Goal: Task Accomplishment & Management: Use online tool/utility

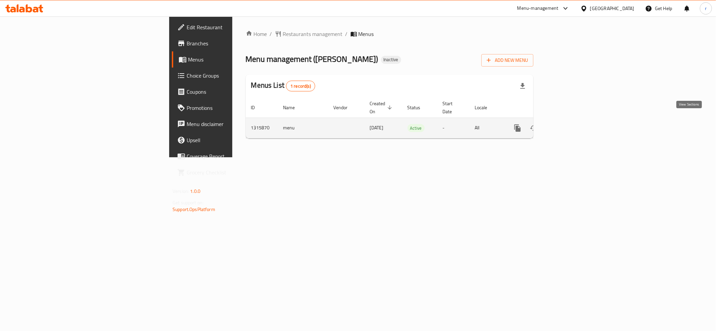
click at [574, 121] on link "enhanced table" at bounding box center [566, 128] width 16 height 16
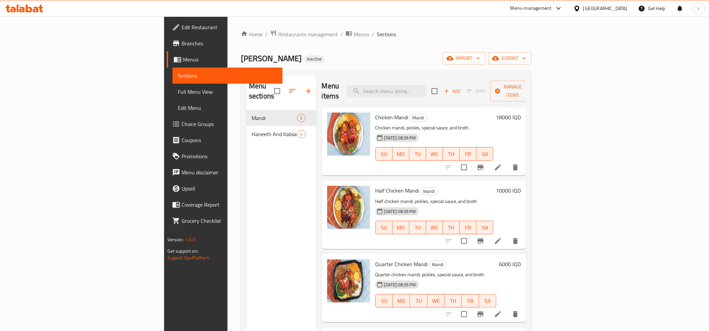
click at [246, 206] on div "Menu sections Mandi 5 Haneeth And Kabsa 4" at bounding box center [281, 240] width 70 height 331
click at [173, 96] on link "Full Menu View" at bounding box center [228, 92] width 110 height 16
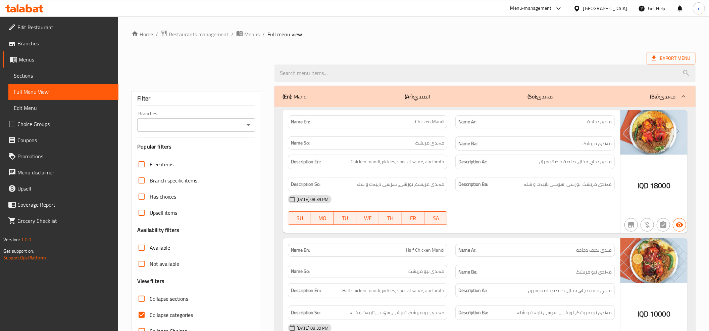
click at [142, 316] on input "Collapse categories" at bounding box center [142, 315] width 16 height 16
checkbox input "false"
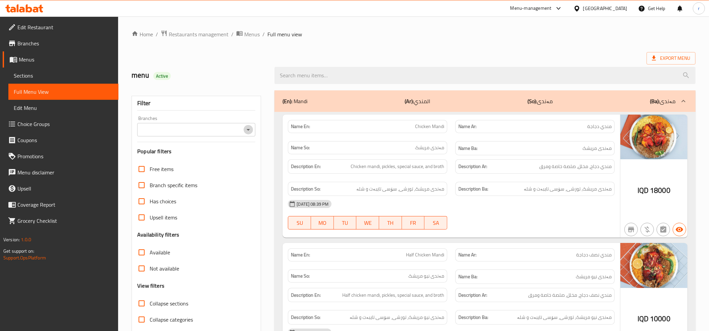
click at [249, 132] on icon "Open" at bounding box center [248, 130] width 8 height 8
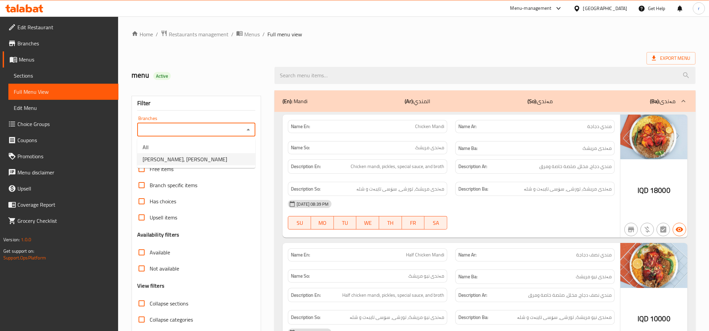
click at [223, 158] on li "Mandi Al Maidan, Al Zubair" at bounding box center [196, 159] width 118 height 12
type input "Mandi Al Maidan, Al Zubair"
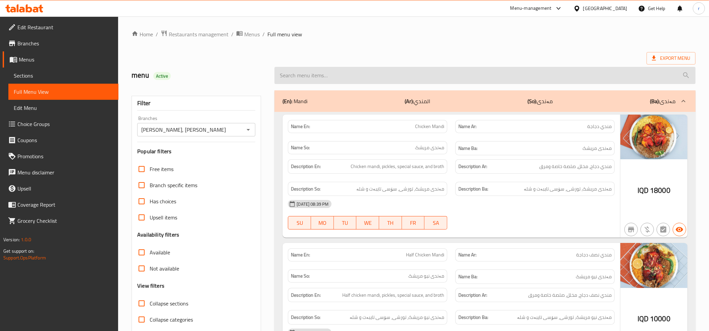
click at [314, 73] on input "search" at bounding box center [485, 75] width 421 height 17
paste input "نص حنيذ دجاج"
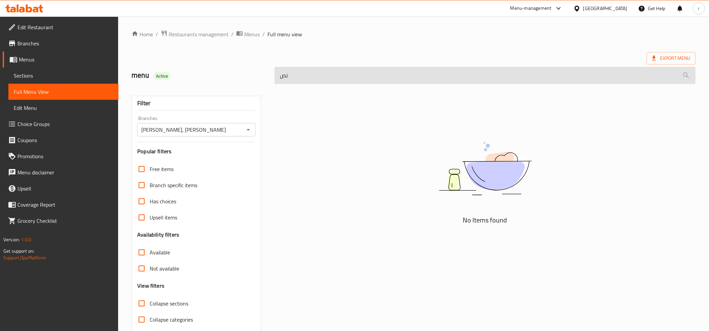
type input "ن"
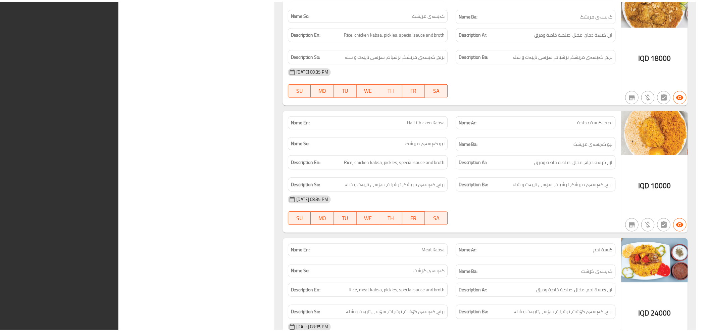
scroll to position [1118, 0]
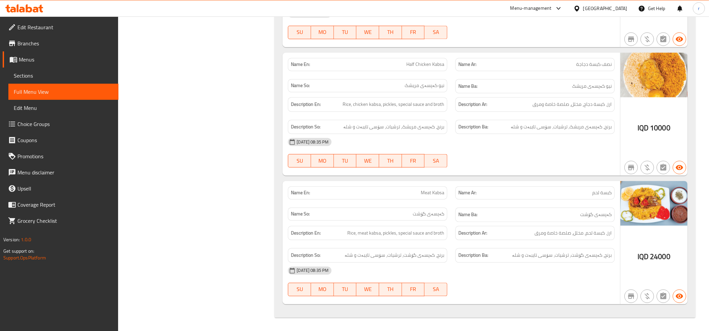
click at [53, 57] on span "Menus" at bounding box center [66, 59] width 94 height 8
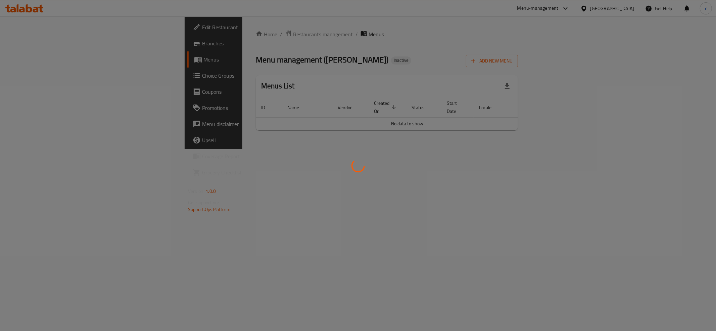
click at [40, 42] on div at bounding box center [358, 165] width 716 height 331
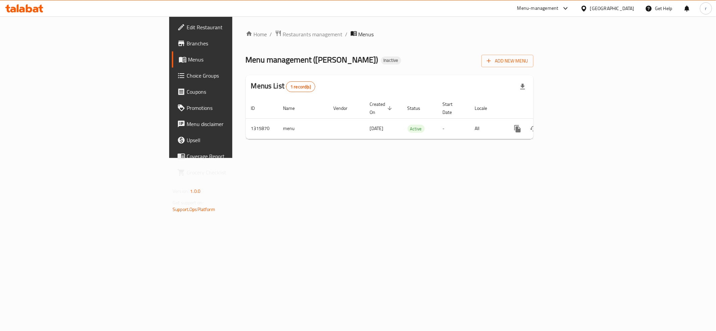
click at [187, 40] on span "Branches" at bounding box center [235, 43] width 97 height 8
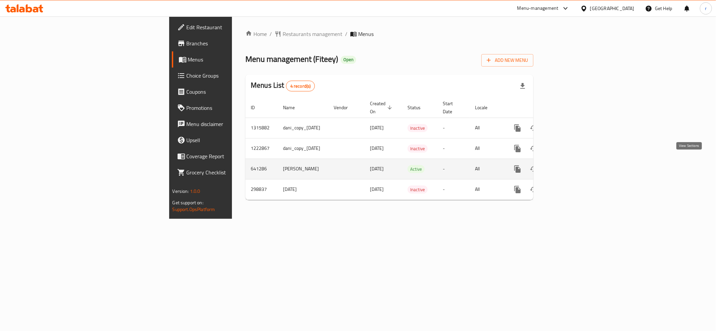
click at [570, 165] on icon "enhanced table" at bounding box center [566, 169] width 8 height 8
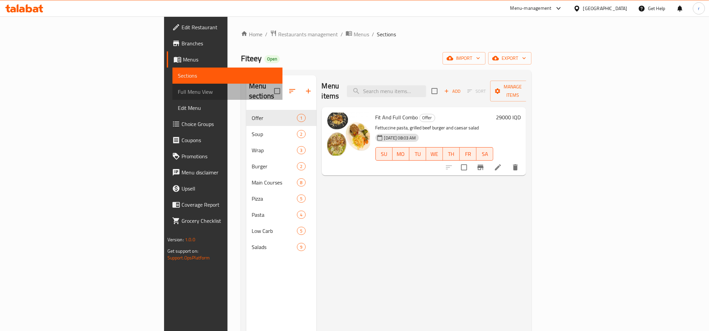
click at [178, 90] on span "Full Menu View" at bounding box center [227, 92] width 99 height 8
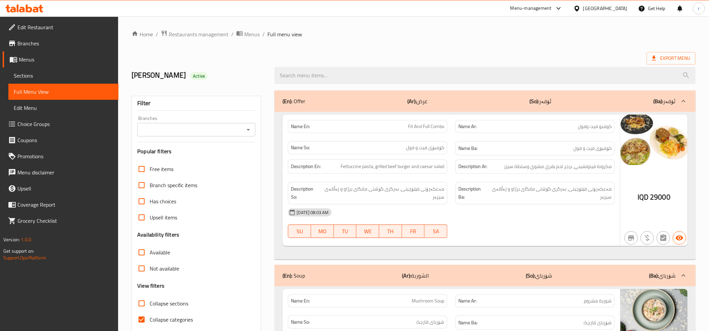
click at [144, 320] on input "Collapse categories" at bounding box center [142, 319] width 16 height 16
checkbox input "false"
click at [246, 131] on icon "Open" at bounding box center [248, 130] width 8 height 8
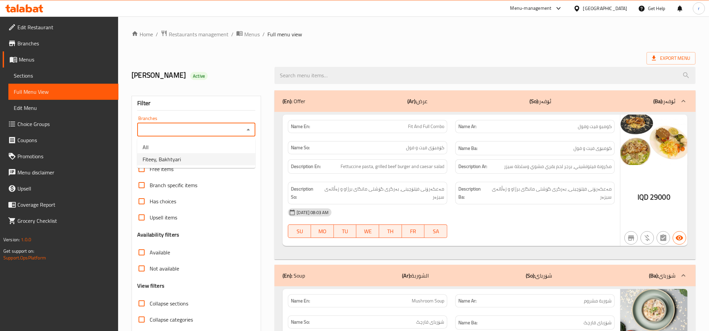
click at [237, 157] on li "Fiteey, Bakhtyari" at bounding box center [196, 159] width 118 height 12
type input "Fiteey, Bakhtyari"
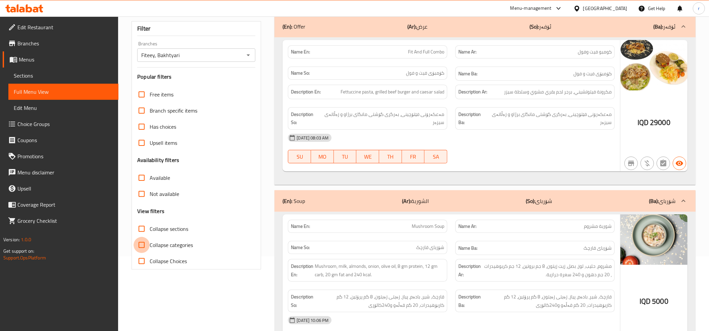
click at [142, 245] on input "Collapse categories" at bounding box center [142, 245] width 16 height 16
checkbox input "true"
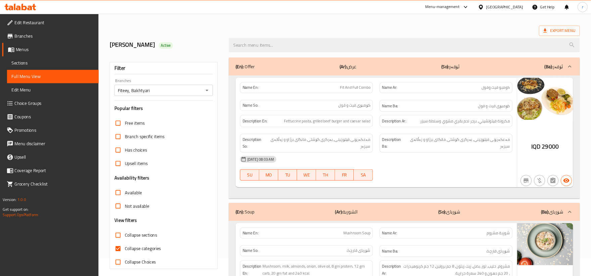
scroll to position [0, 0]
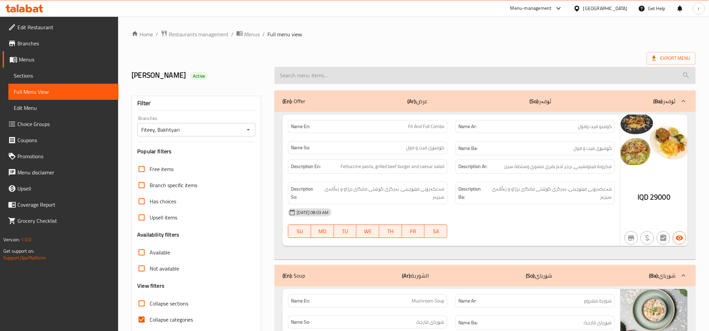
click at [386, 74] on input "search" at bounding box center [485, 75] width 421 height 17
paste input "Barley pizza"
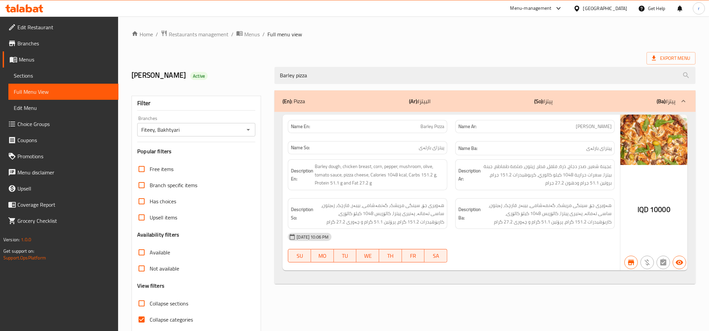
type input "Barley pizza"
click at [363, 57] on div "Export Menu" at bounding box center [414, 58] width 564 height 12
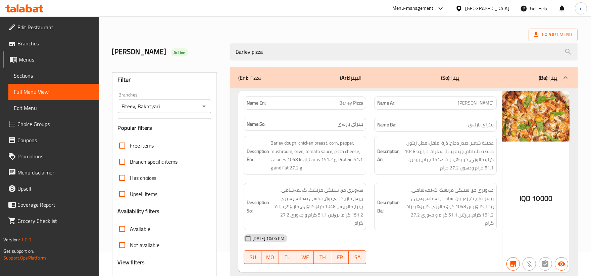
scroll to position [24, 0]
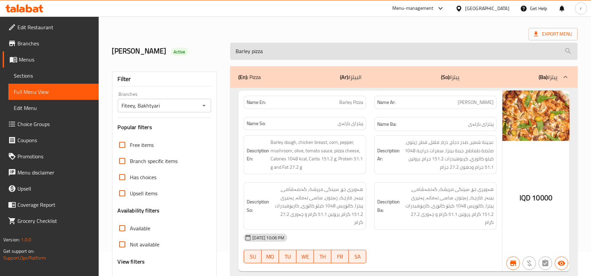
click at [254, 53] on input "Barley pizza" at bounding box center [404, 51] width 348 height 17
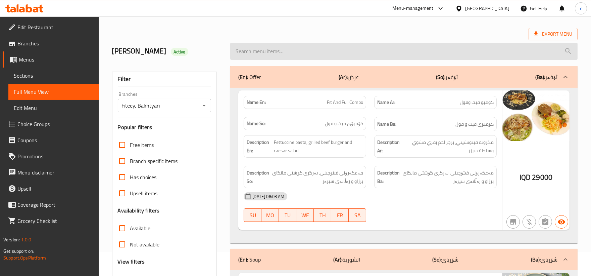
click at [283, 52] on input "search" at bounding box center [404, 51] width 348 height 17
paste input "Bechamel pizza"
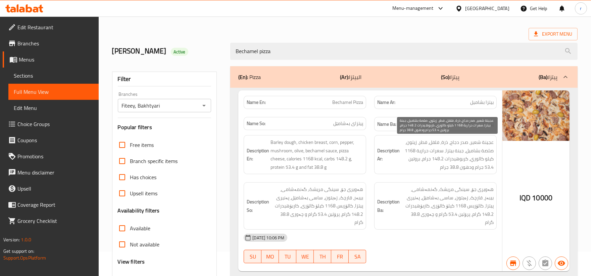
click at [476, 142] on span "عجينة شعير، صدر دجاج، ذرة، فلفل، فطر، زيتون، صلصة بشاميل، جبنة بيتزا، سعرات حرا…" at bounding box center [447, 154] width 93 height 33
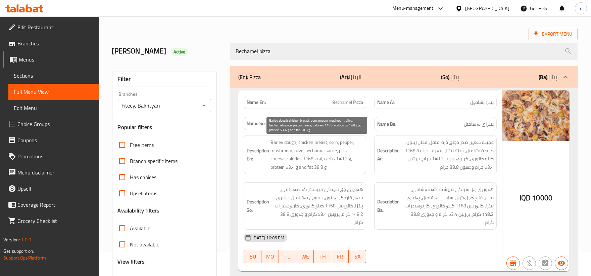
click at [279, 143] on span "Barley dough, chicken breast, corn, pepper, mushroom, olive, bechamel sauce, pi…" at bounding box center [317, 154] width 93 height 33
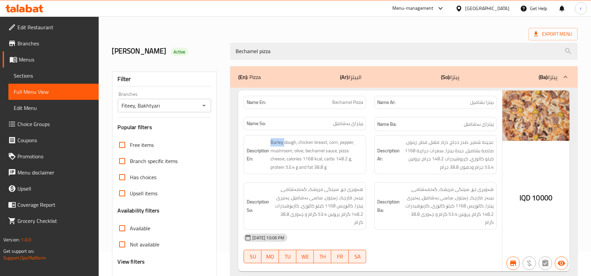
copy span "Barley"
click at [459, 180] on div "Description Ba: هەویرى جۆ، سینگی مریشک، گەنمەشامی، بیبەر، قارچک، زەیتون، ساسی ب…" at bounding box center [435, 205] width 131 height 55
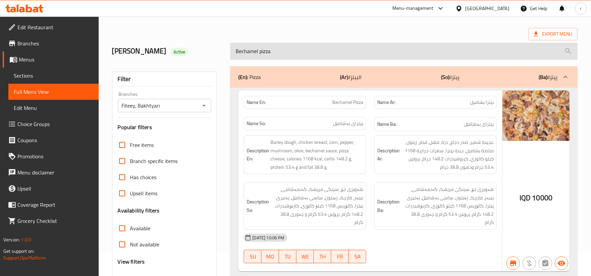
click at [270, 49] on input "Bechamel pizza" at bounding box center [404, 51] width 348 height 17
click at [253, 51] on input "Bechamel pizza" at bounding box center [404, 51] width 348 height 17
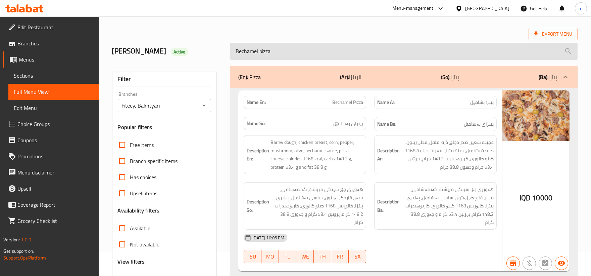
click at [253, 51] on input "Bechamel pizza" at bounding box center [404, 51] width 348 height 17
click at [246, 55] on input "Bechamel pizza" at bounding box center [404, 51] width 348 height 17
paste input "Pesto"
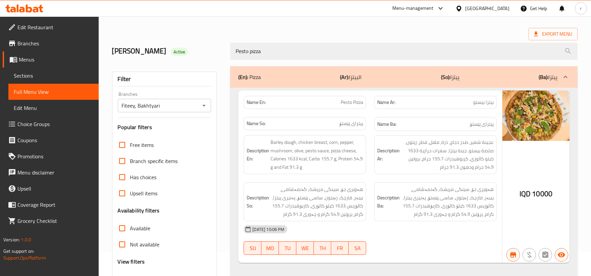
scroll to position [82, 0]
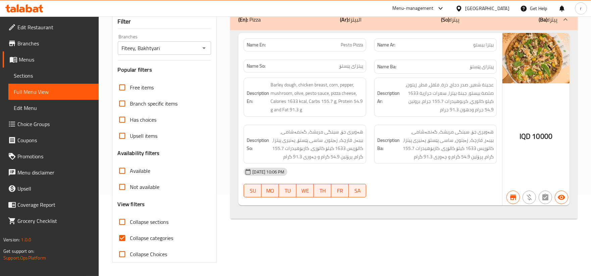
click at [445, 246] on div "(En): Pizza (Ar): البيتزا (So): پیتزا (Ba): پیتزا Name En: Pesto Pizza Name Ar:…" at bounding box center [404, 136] width 356 height 262
click at [269, 224] on div "(En): Pizza (Ar): البيتزا (So): پیتزا (Ba): پیتزا Name En: Pesto Pizza Name Ar:…" at bounding box center [404, 136] width 356 height 262
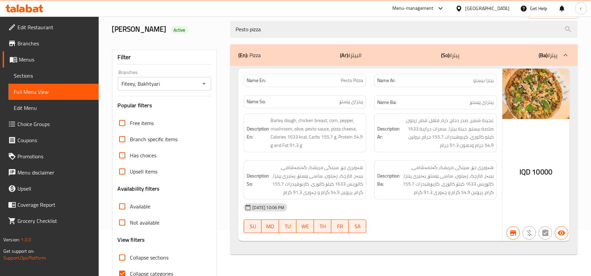
scroll to position [0, 0]
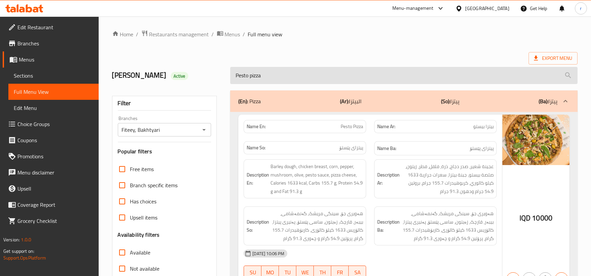
click at [249, 73] on input "Pesto pizza" at bounding box center [404, 75] width 348 height 17
paste input "Mix"
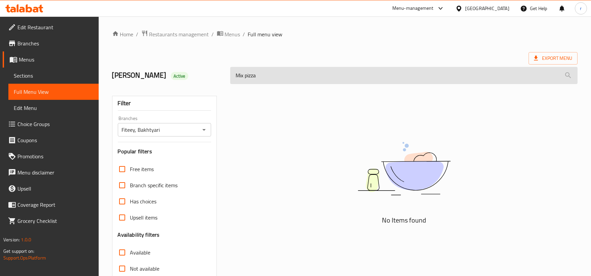
click at [238, 72] on input "Mix pizza" at bounding box center [404, 75] width 348 height 17
paste input "Beef"
click at [255, 73] on input "Beef pizza" at bounding box center [404, 75] width 348 height 17
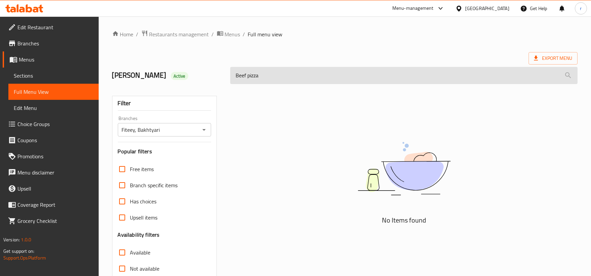
click at [255, 73] on input "Beef pizza" at bounding box center [404, 75] width 348 height 17
paste input "Tuna"
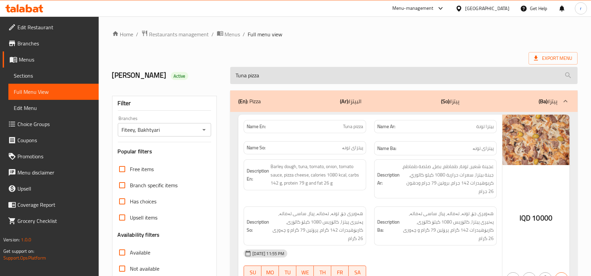
click at [247, 72] on input "Tuna pizza" at bounding box center [404, 75] width 348 height 17
paste input "Shrimp"
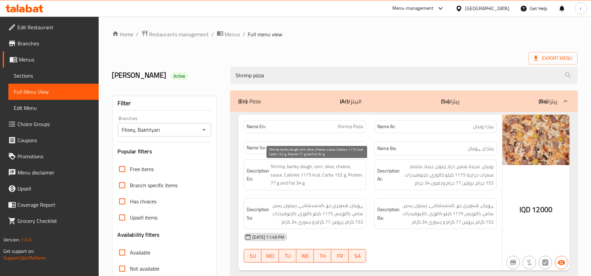
click at [348, 173] on span "Shrimp, barley dough, corn, olive, cheese, sauce, Calories 1175 kcal, Carbs 152…" at bounding box center [317, 174] width 93 height 25
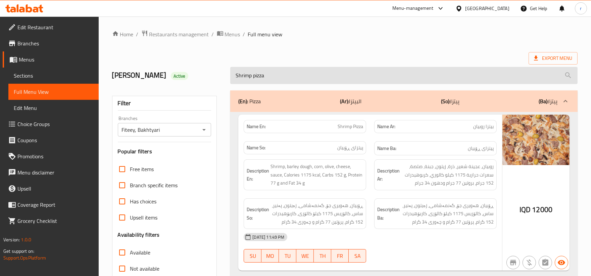
click at [260, 78] on input "Shrimp pizza" at bounding box center [404, 75] width 348 height 17
paste input "Grilled chicken"
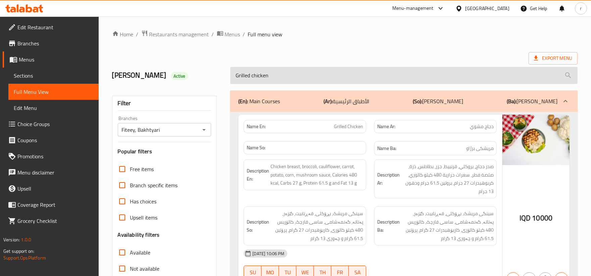
click at [247, 72] on input "Grilled chicken" at bounding box center [404, 75] width 348 height 17
paste input "beef"
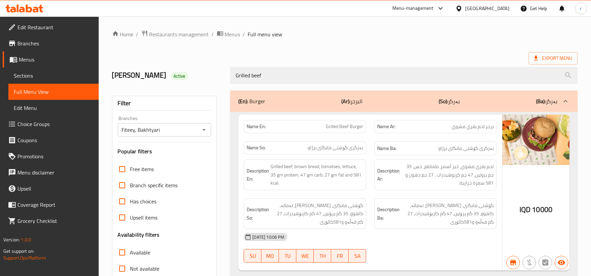
type input "Grilled beef"
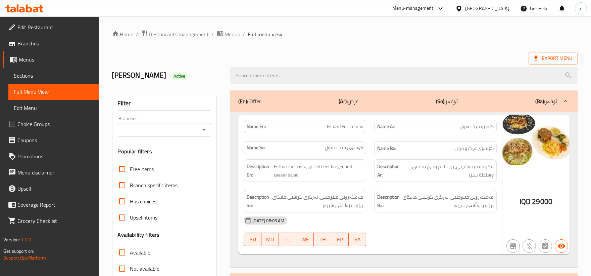
click at [205, 128] on icon "Open" at bounding box center [204, 130] width 8 height 8
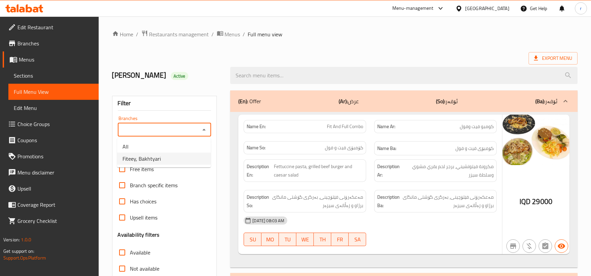
click at [185, 160] on li "Fiteey, Bakhtyari" at bounding box center [164, 158] width 94 height 12
type input "Fiteey, Bakhtyari"
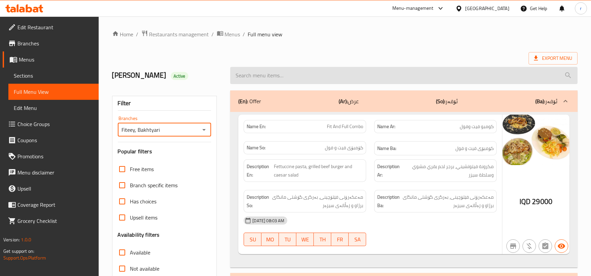
click at [245, 73] on input "search" at bounding box center [404, 75] width 348 height 17
paste input "Grilled beef"
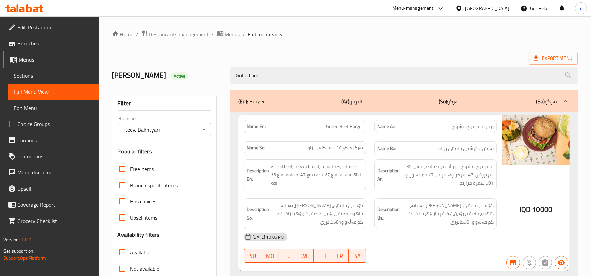
drag, startPoint x: 361, startPoint y: 71, endPoint x: 193, endPoint y: 79, distance: 167.7
click at [193, 79] on div "dani Active Grilled beef" at bounding box center [345, 75] width 474 height 30
paste input "Chicken medallion"
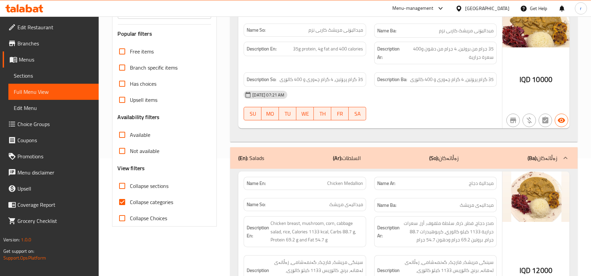
scroll to position [186, 0]
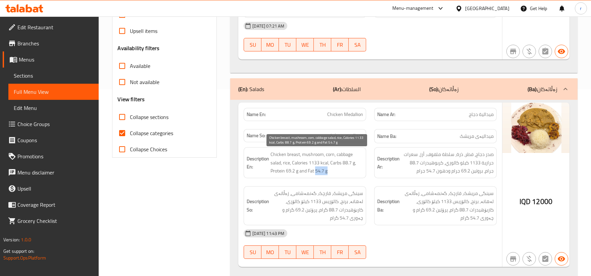
drag, startPoint x: 331, startPoint y: 168, endPoint x: 316, endPoint y: 168, distance: 15.8
click at [316, 168] on span "Chicken breast, mushroom, corn, cabbage salad, rice, Calories 1133 kcal, Carbs …" at bounding box center [317, 162] width 93 height 25
click at [350, 174] on span "Chicken breast, mushroom, corn, cabbage salad, rice, Calories 1133 kcal, Carbs …" at bounding box center [317, 162] width 93 height 25
click at [342, 174] on span "Chicken breast, mushroom, corn, cabbage salad, rice, Calories 1133 kcal, Carbs …" at bounding box center [317, 162] width 93 height 25
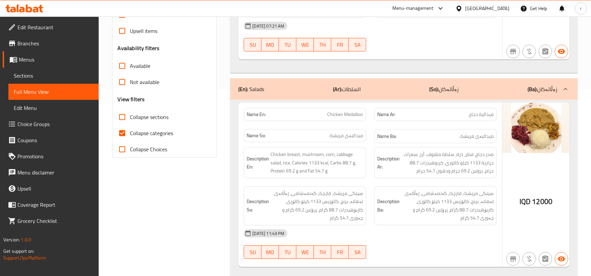
scroll to position [0, 0]
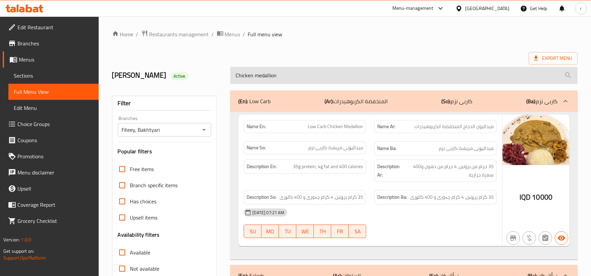
click at [251, 79] on input "Chicken medallion" at bounding box center [404, 75] width 348 height 17
paste input "ushroom"
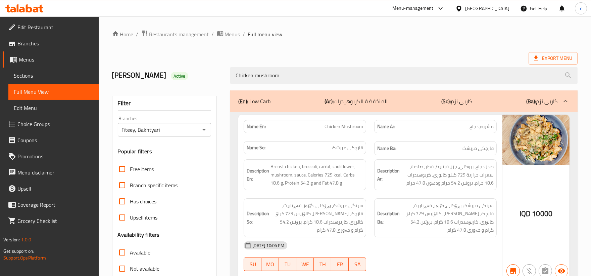
type input "Chicken mushroom"
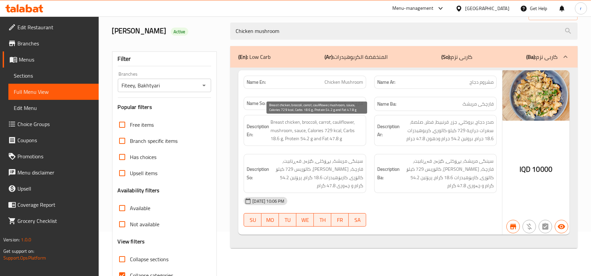
scroll to position [62, 0]
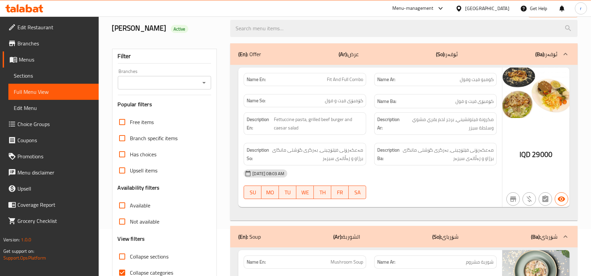
scroll to position [62, 0]
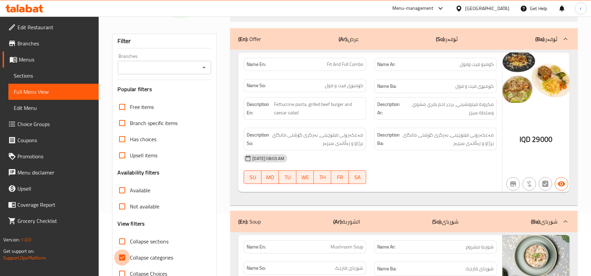
click at [119, 255] on input "Collapse categories" at bounding box center [122, 257] width 16 height 16
checkbox input "false"
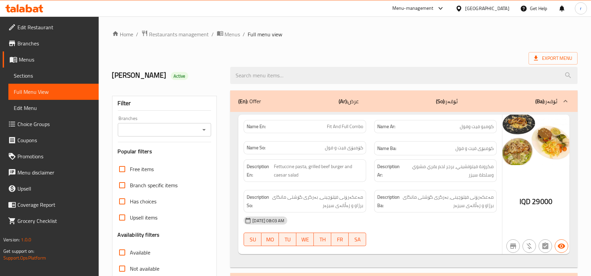
click at [201, 132] on icon "Open" at bounding box center [204, 130] width 8 height 8
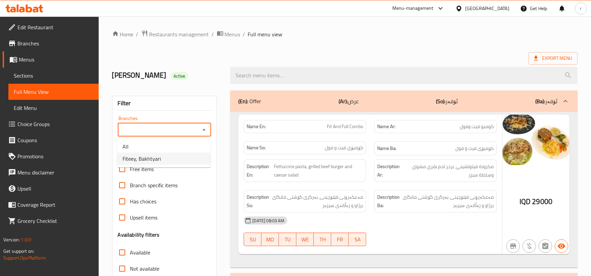
click at [190, 158] on li "Fiteey, Bakhtyari" at bounding box center [164, 158] width 94 height 12
type input "Fiteey, Bakhtyari"
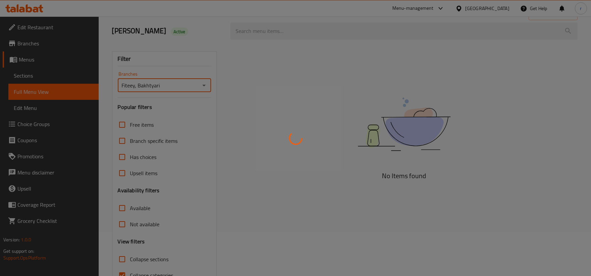
scroll to position [62, 0]
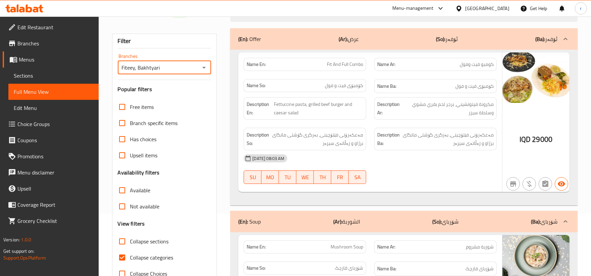
click at [123, 256] on input "Collapse categories" at bounding box center [122, 257] width 16 height 16
checkbox input "false"
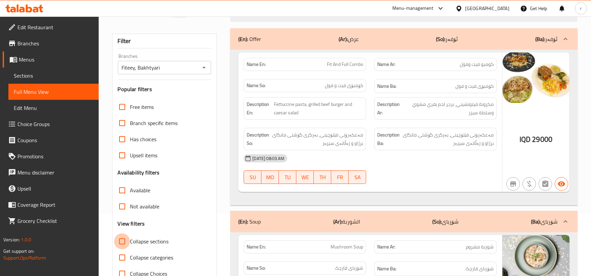
click at [121, 241] on input "Collapse sections" at bounding box center [122, 241] width 16 height 16
checkbox input "true"
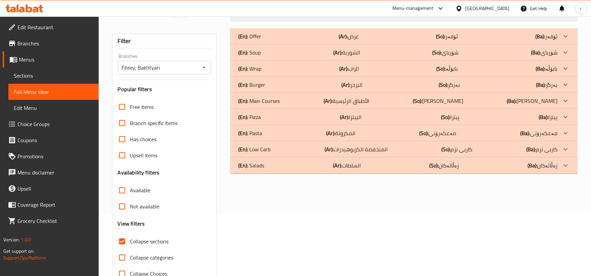
click at [364, 99] on p "(Ar): الأطباق الرئيسية" at bounding box center [347, 101] width 46 height 8
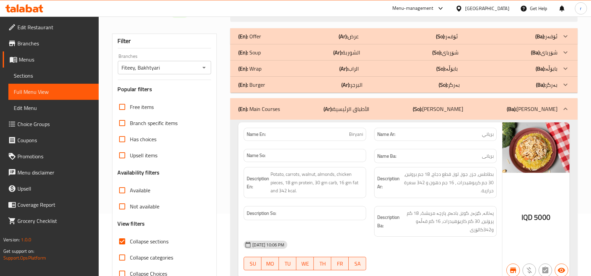
click at [451, 107] on p "(So): [PERSON_NAME]" at bounding box center [438, 109] width 50 height 8
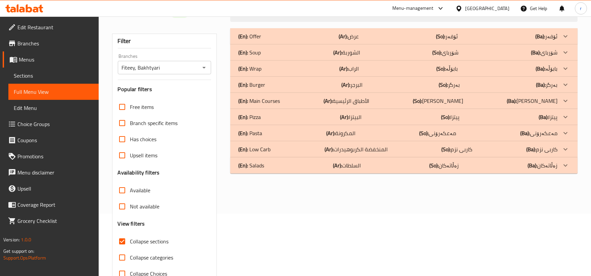
click at [386, 148] on p "(Ar): المنخفضة الكربوهيدرات" at bounding box center [356, 149] width 63 height 8
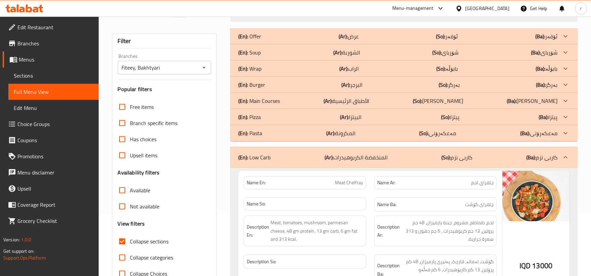
click at [388, 152] on div "(En): Low Carb (Ar): المنخفضة الكربوهيدرات (So): کاربی نزم (Ba): کاربی نزم" at bounding box center [404, 156] width 348 height 21
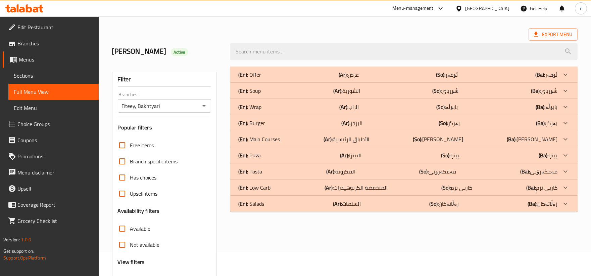
scroll to position [0, 0]
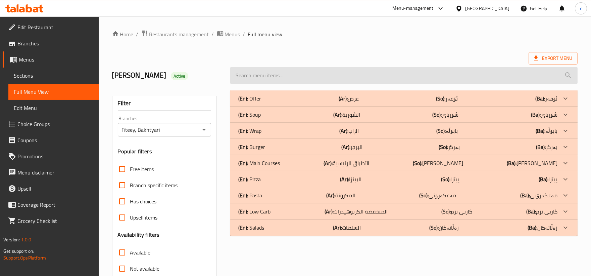
click at [374, 78] on input "search" at bounding box center [404, 75] width 348 height 17
paste input "Grilled chicken"
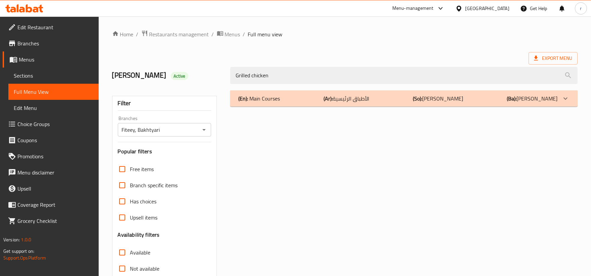
click at [382, 98] on div "(En): Main Courses (Ar): الأطباق الرئيسية (So): ژەمە سەرەکییەکان (Ba): ژەمە سەر…" at bounding box center [397, 98] width 319 height 8
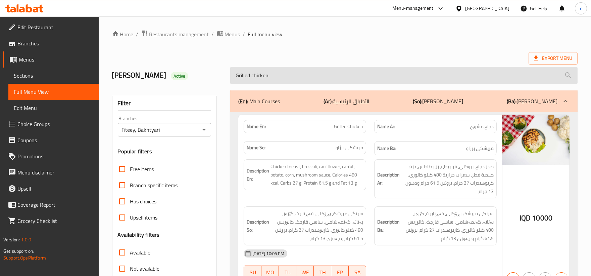
click at [371, 82] on input "Grilled chicken" at bounding box center [404, 75] width 348 height 17
paste input "Chicken mushroom"
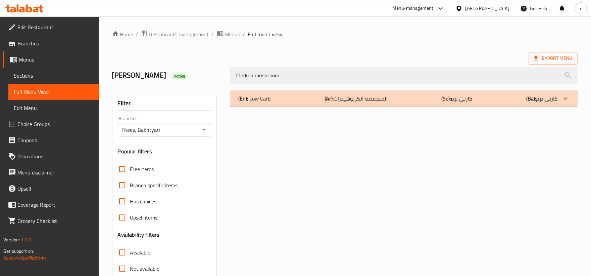
click at [367, 102] on p "(Ar): المنخفضة الكربوهيدرات" at bounding box center [356, 98] width 63 height 8
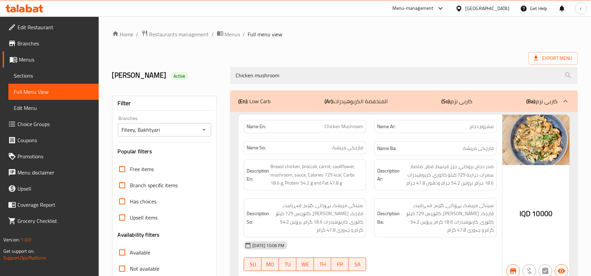
drag, startPoint x: 280, startPoint y: 76, endPoint x: 207, endPoint y: 74, distance: 72.9
click at [207, 74] on div "dani Active Chicken mushroom" at bounding box center [345, 75] width 474 height 30
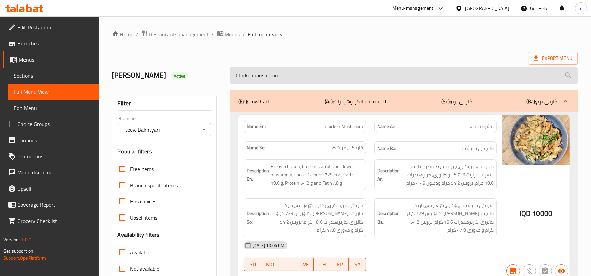
paste input "edallion"
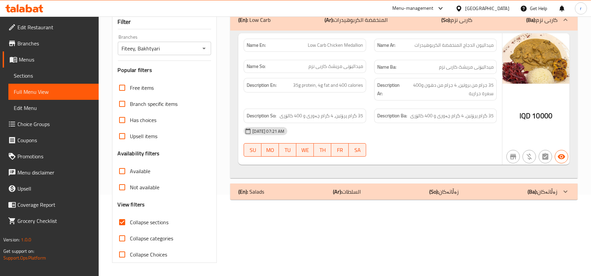
scroll to position [82, 0]
click at [354, 192] on p "(Ar): السلطات" at bounding box center [347, 191] width 28 height 8
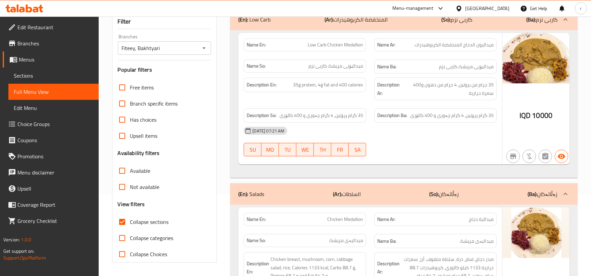
scroll to position [19, 0]
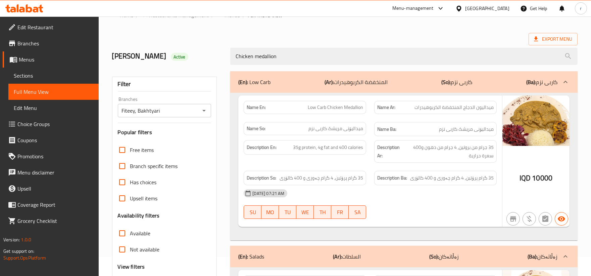
drag, startPoint x: 281, startPoint y: 58, endPoint x: 198, endPoint y: 51, distance: 82.6
click at [198, 51] on div "dani Active Chicken medallion" at bounding box center [345, 56] width 474 height 30
paste input "Grilled beef"
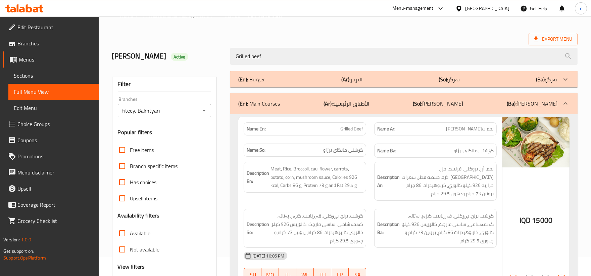
type input "Grilled beef"
click at [444, 75] on b "(So):" at bounding box center [443, 79] width 9 height 10
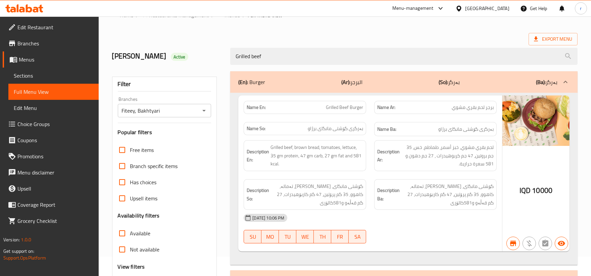
click at [416, 81] on div "(En): Burger (Ar): البرجر (So): بەرگر (Ba): بەرگر" at bounding box center [397, 82] width 319 height 8
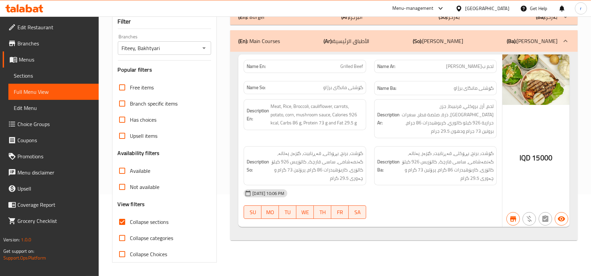
scroll to position [0, 0]
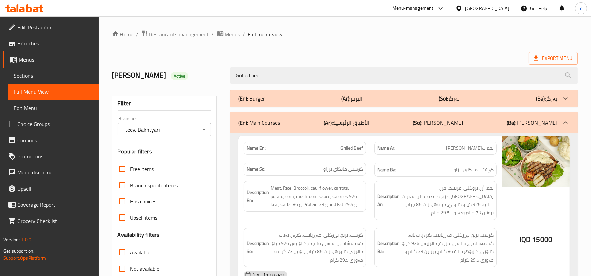
click at [436, 96] on div "(En): Burger (Ar): البرجر (So): بەرگر (Ba): بەرگر" at bounding box center [397, 98] width 319 height 8
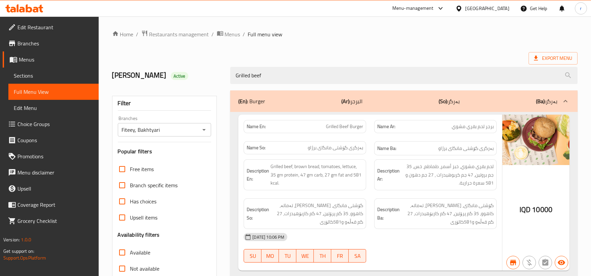
click at [338, 98] on div "(En): Burger (Ar): البرجر (So): بەرگر (Ba): بەرگر" at bounding box center [397, 101] width 319 height 8
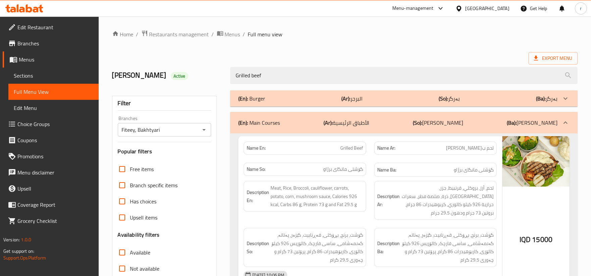
drag, startPoint x: 277, startPoint y: 83, endPoint x: 217, endPoint y: 82, distance: 60.8
click at [217, 82] on div "dani Active Grilled beef" at bounding box center [345, 75] width 474 height 30
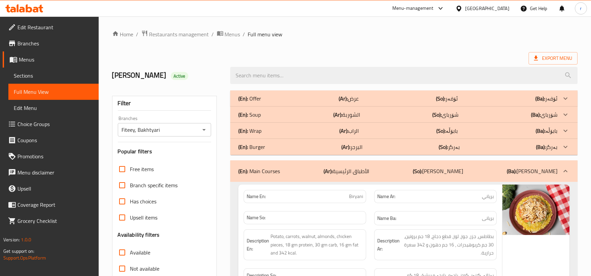
click at [378, 36] on ol "Home / Restaurants management / Menus / Full menu view" at bounding box center [345, 34] width 466 height 9
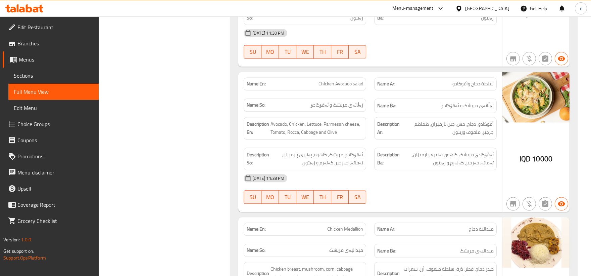
scroll to position [3241, 0]
click at [10, 9] on icon at bounding box center [24, 8] width 38 height 8
